Goal: Task Accomplishment & Management: Manage account settings

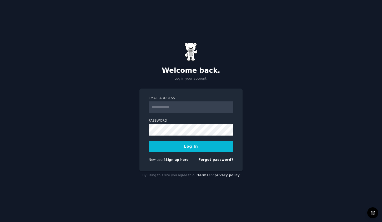
click at [169, 110] on input "Email Address" at bounding box center [191, 108] width 85 height 12
type input "**********"
click at [221, 161] on link "Forgot password?" at bounding box center [215, 160] width 35 height 4
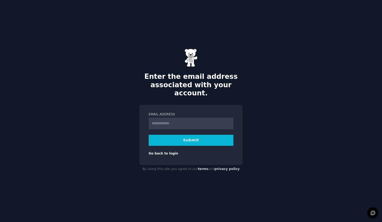
click at [174, 118] on input "Email Address" at bounding box center [191, 124] width 85 height 12
type input "**********"
click at [182, 136] on button "Submit" at bounding box center [191, 140] width 85 height 11
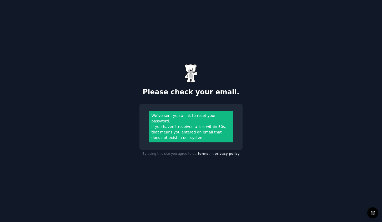
click at [117, 81] on div "Please check your email. We’ve sent you a link to reset your password. If you h…" at bounding box center [191, 111] width 382 height 222
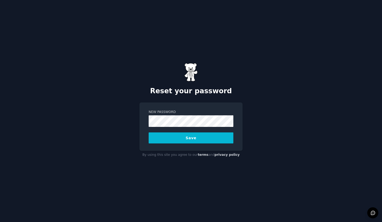
click at [73, 105] on div "Reset your password New Password Save By using this site you agree to our terms…" at bounding box center [191, 111] width 382 height 222
click at [126, 150] on div "Reset your password New Password Save By using this site you agree to our terms…" at bounding box center [191, 111] width 382 height 222
click at [174, 140] on button "Save" at bounding box center [191, 138] width 85 height 11
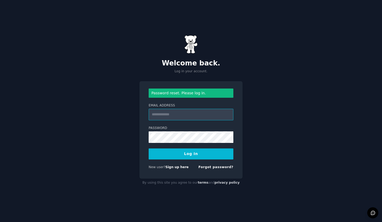
click at [175, 116] on input "Email Address" at bounding box center [191, 115] width 85 height 12
type input "**********"
click at [180, 153] on button "Log In" at bounding box center [191, 154] width 85 height 11
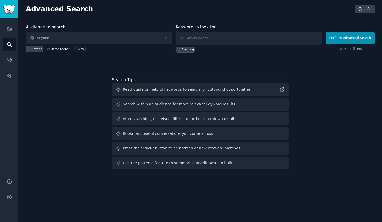
click at [84, 127] on div "Audience to search Anyone Anyone Dome Keeper New Keyword to look for Anything P…" at bounding box center [200, 98] width 349 height 148
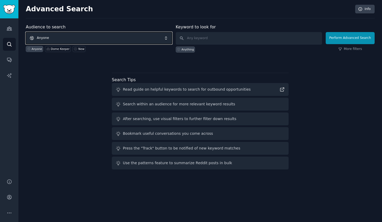
click at [94, 36] on span "Anyone" at bounding box center [99, 38] width 146 height 12
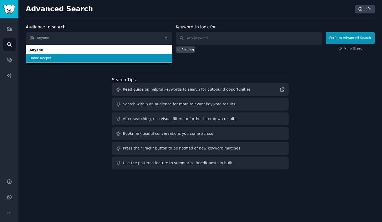
click at [82, 57] on span "Dome Keeper" at bounding box center [98, 58] width 139 height 5
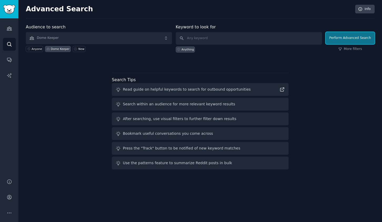
click at [349, 38] on button "Perform Advanced Search" at bounding box center [350, 38] width 49 height 12
click at [225, 37] on input "text" at bounding box center [249, 38] width 146 height 13
click at [56, 49] on div "Dome Keeper" at bounding box center [60, 49] width 19 height 4
click at [65, 74] on div "Audience to search Dome Keeper Anyone Dome Keeper New Keyword to look for Anyth…" at bounding box center [200, 98] width 349 height 148
click at [360, 50] on link "More filters" at bounding box center [350, 49] width 24 height 5
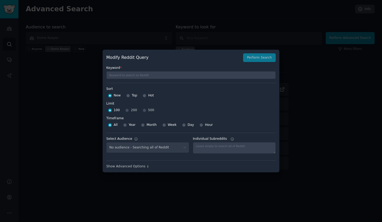
click at [241, 12] on div at bounding box center [191, 111] width 382 height 222
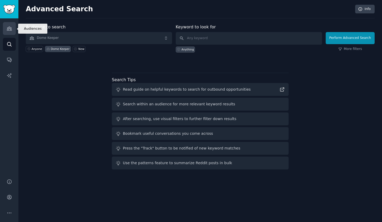
click at [8, 28] on icon "Sidebar" at bounding box center [10, 29] width 6 height 6
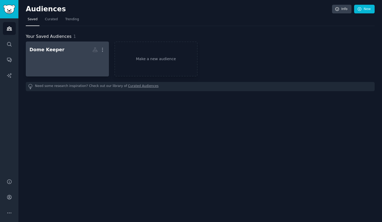
click at [60, 61] on div at bounding box center [67, 63] width 76 height 18
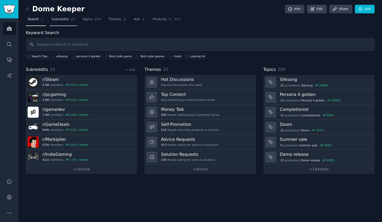
click at [64, 21] on span "Subreddits" at bounding box center [60, 19] width 17 height 5
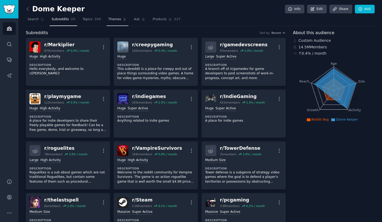
click at [114, 17] on link "Themes" at bounding box center [118, 20] width 22 height 11
